Goal: Information Seeking & Learning: Learn about a topic

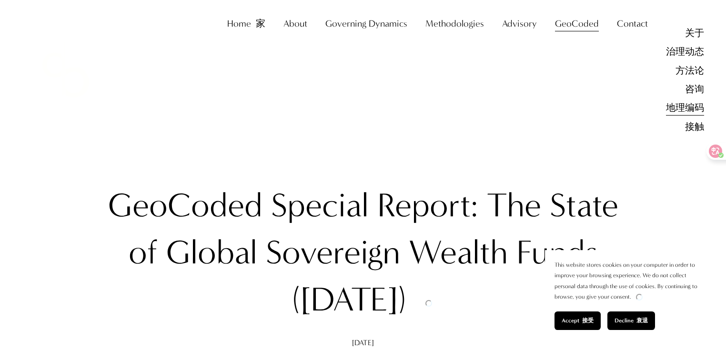
scroll to position [38, 0]
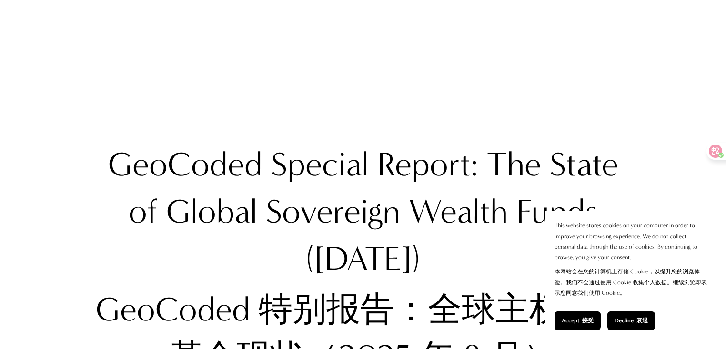
click at [594, 319] on button "Accept 接受" at bounding box center [577, 321] width 46 height 19
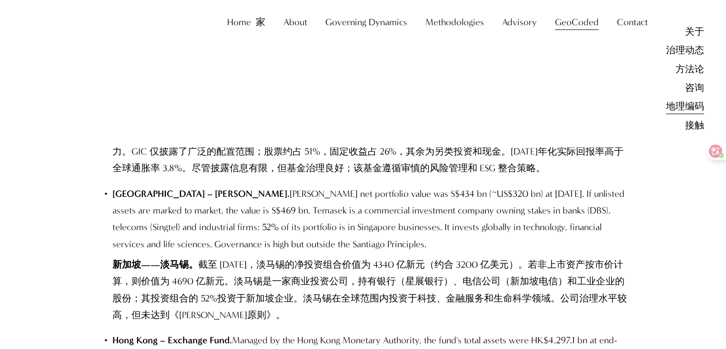
scroll to position [12883, 0]
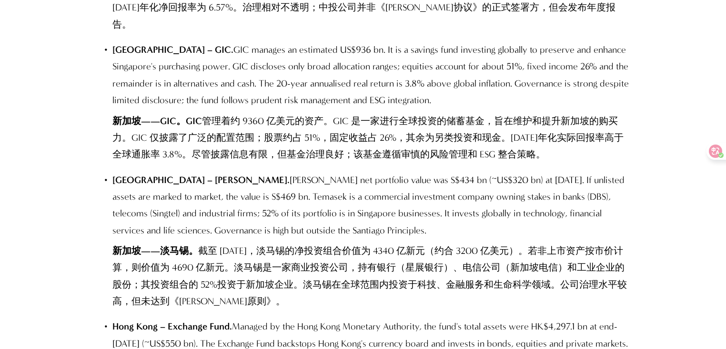
drag, startPoint x: 266, startPoint y: 256, endPoint x: 409, endPoint y: 255, distance: 143.8
drag, startPoint x: 324, startPoint y: 270, endPoint x: 358, endPoint y: 275, distance: 34.1
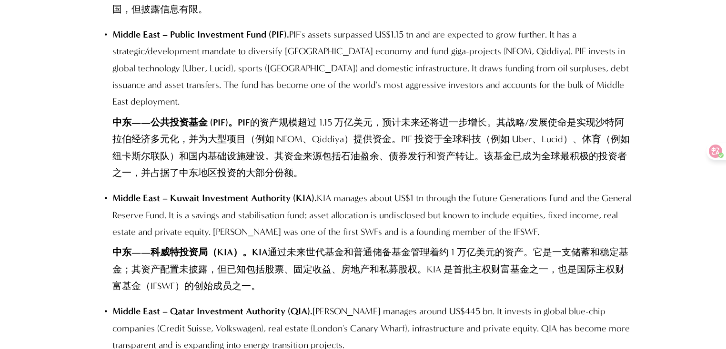
scroll to position [13455, 0]
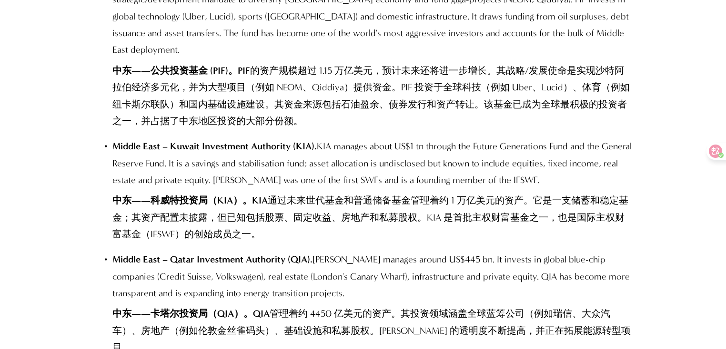
drag, startPoint x: 289, startPoint y: 177, endPoint x: 358, endPoint y: 173, distance: 68.7
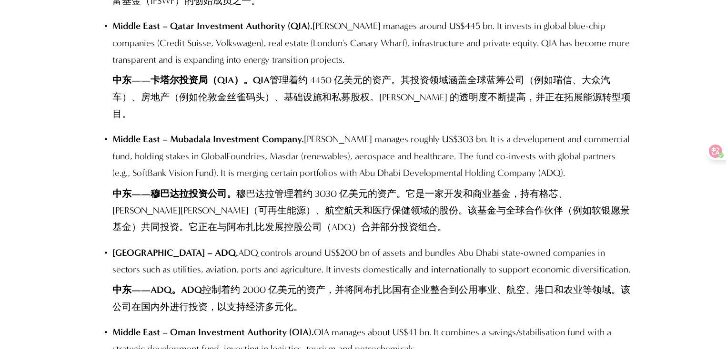
scroll to position [13721, 0]
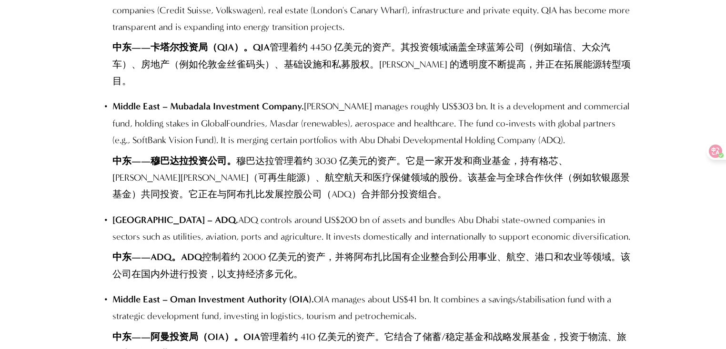
drag, startPoint x: 566, startPoint y: 179, endPoint x: 601, endPoint y: 192, distance: 37.9
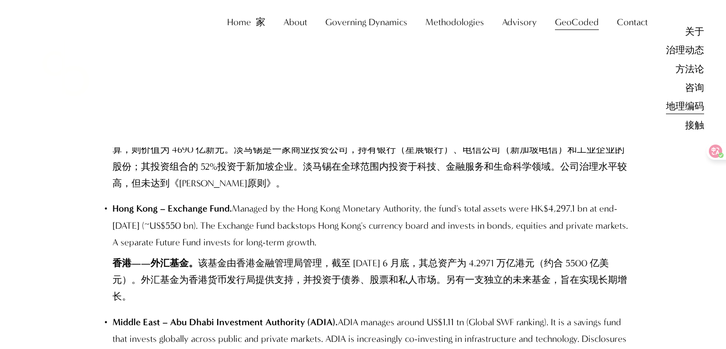
scroll to position [12998, 0]
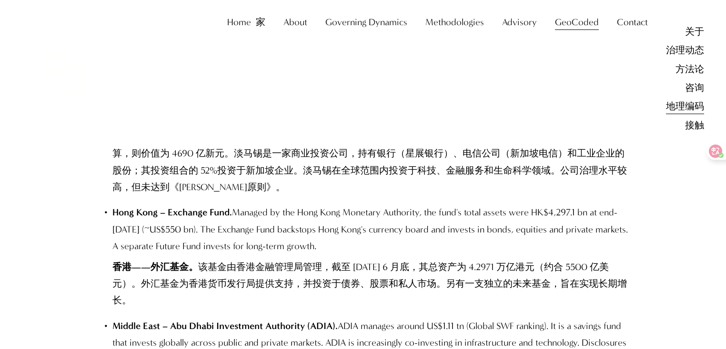
click at [189, 115] on div "Home 家 About About The Firm Professor [PERSON_NAME] [PERSON_NAME] Governing Dyn…" at bounding box center [416, 73] width 576 height 121
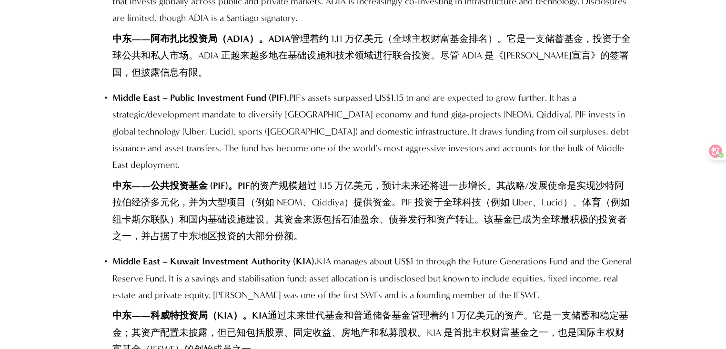
scroll to position [13340, 0]
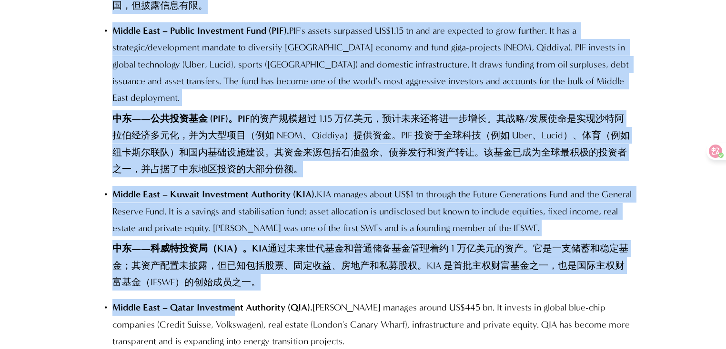
scroll to position [13493, 0]
